Goal: Transaction & Acquisition: Purchase product/service

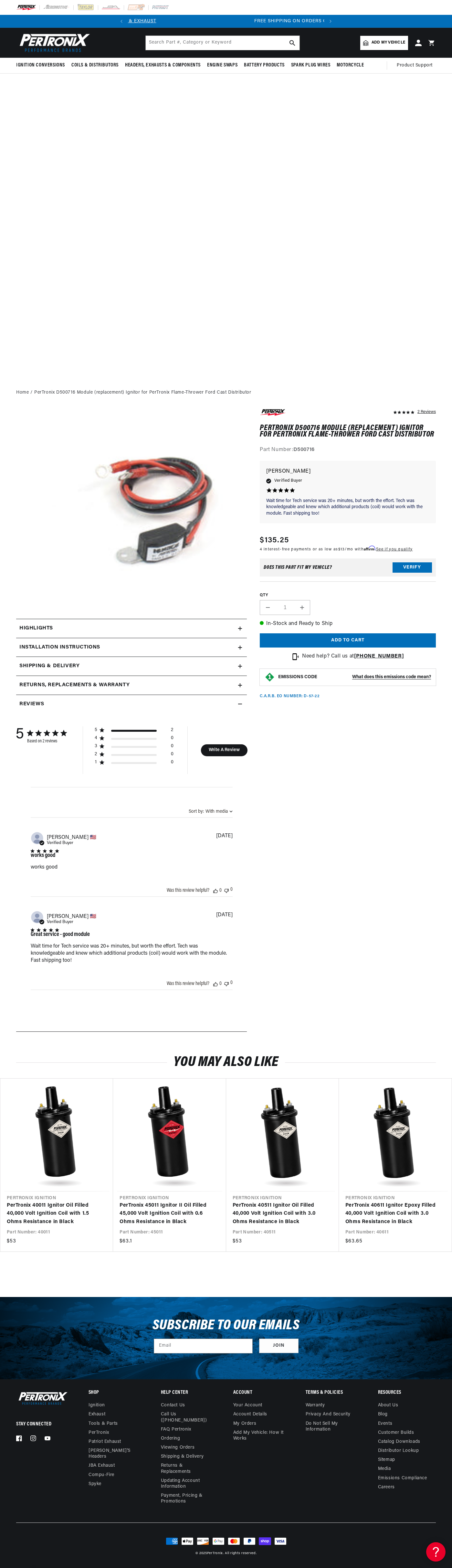
scroll to position [0, 196]
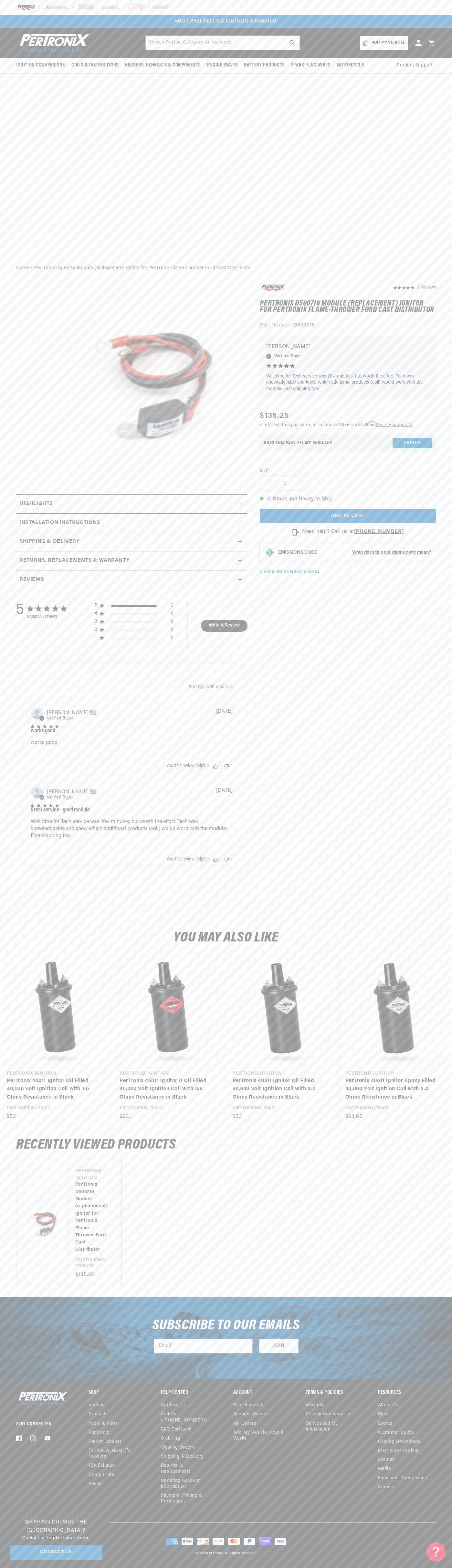
click at [220, 21] on link "SHOP BEST SELLING IGNITION & EXHAUST" at bounding box center [226, 21] width 102 height 5
click at [441, 1424] on div "Stay Connected Facebook Instagram YouTube Shop Ignition Exhaust" at bounding box center [226, 1456] width 452 height 132
click at [169, 1567] on html "Skip to content Your cart Your cart is empty Get the right parts the first time…" at bounding box center [226, 784] width 452 height 1568
click at [76, 1253] on link "PerTronix D500716 Module (replacement) Ignitor for PerTronix Flame-Thrower Ford…" at bounding box center [92, 1217] width 33 height 72
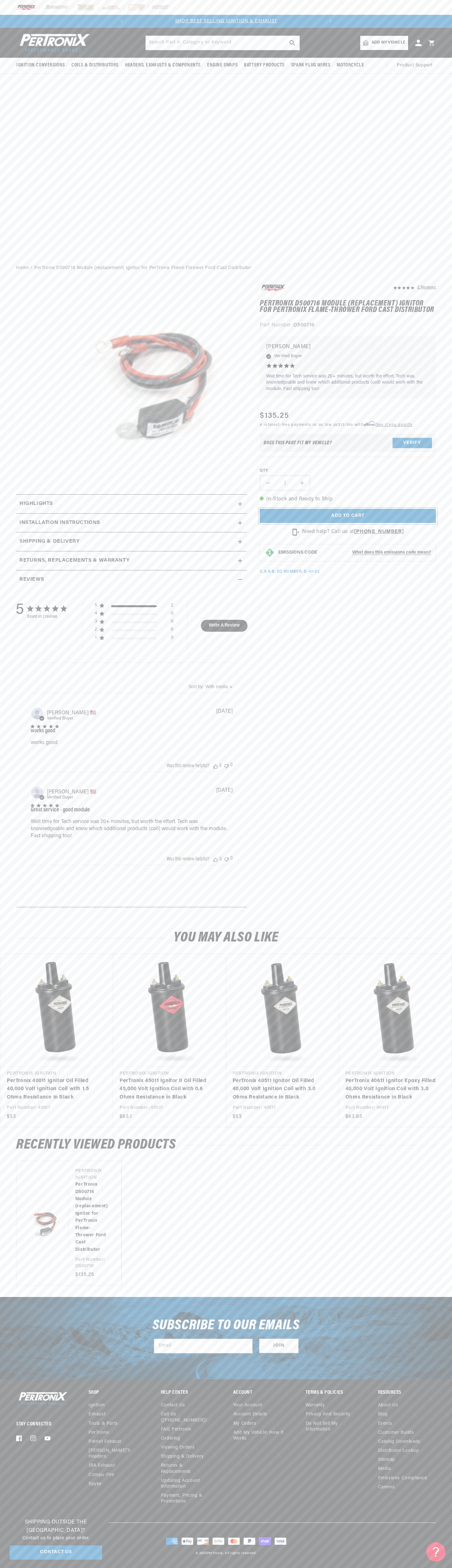
scroll to position [0, 196]
